Goal: Navigation & Orientation: Go to known website

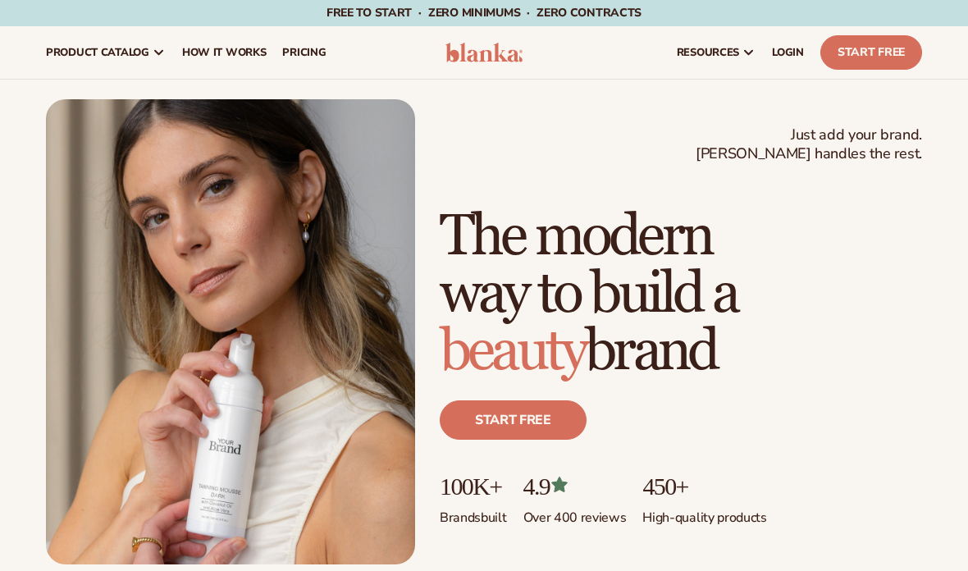
click at [792, 58] on span "LOGIN" at bounding box center [788, 52] width 32 height 13
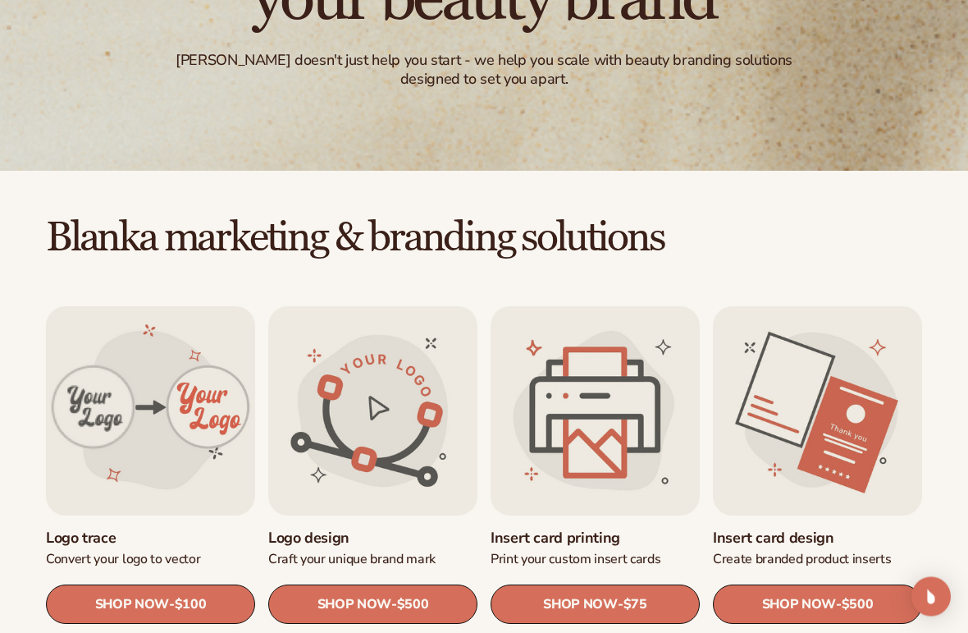
scroll to position [524, 0]
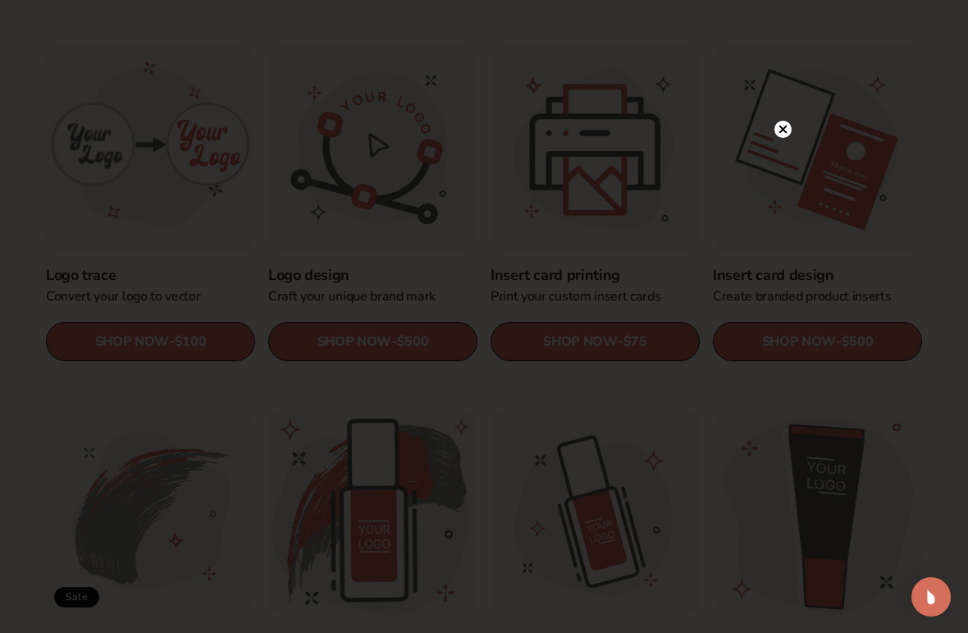
click at [783, 126] on circle at bounding box center [783, 129] width 17 height 17
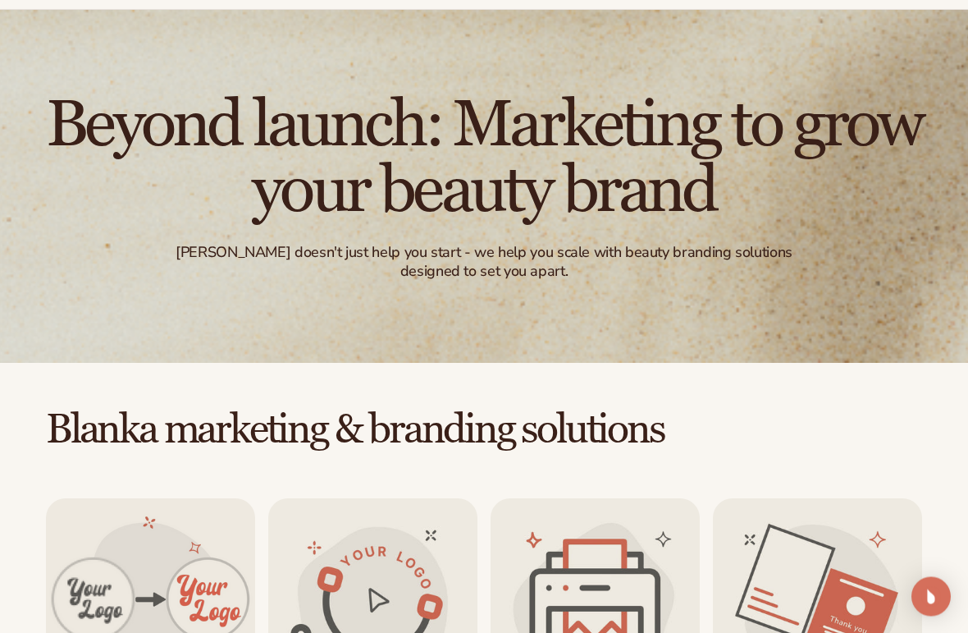
scroll to position [0, 0]
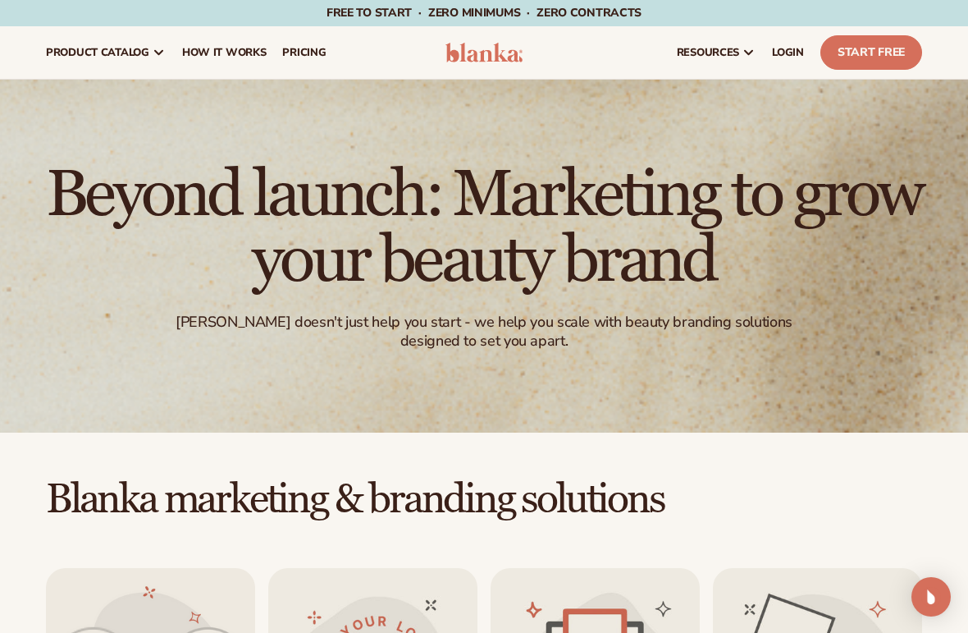
click at [853, 51] on link "Start Free" at bounding box center [872, 52] width 102 height 34
